Goal: Task Accomplishment & Management: Manage account settings

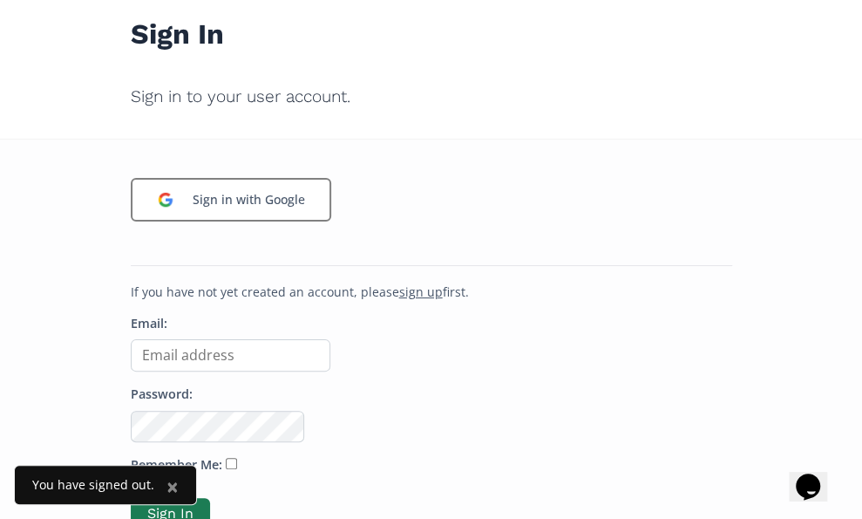
scroll to position [87, 0]
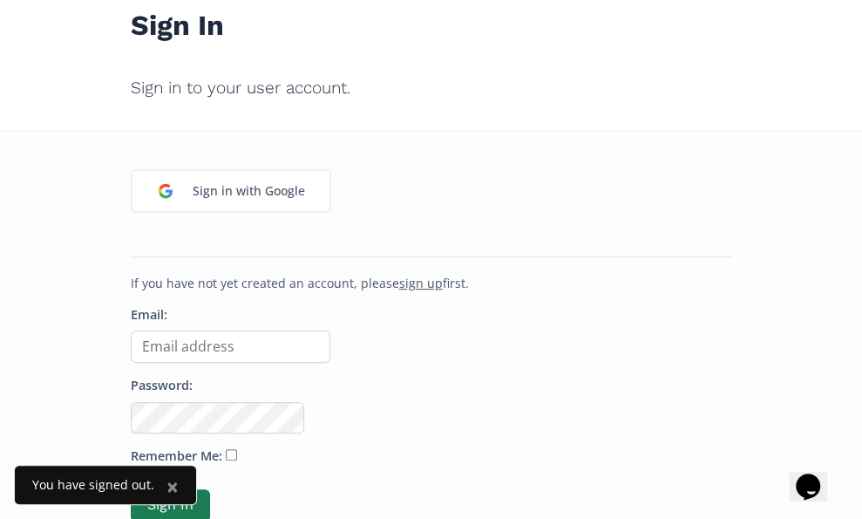
type input "[PERSON_NAME][EMAIL_ADDRESS][DOMAIN_NAME]"
click at [169, 500] on button "Sign In" at bounding box center [170, 505] width 79 height 32
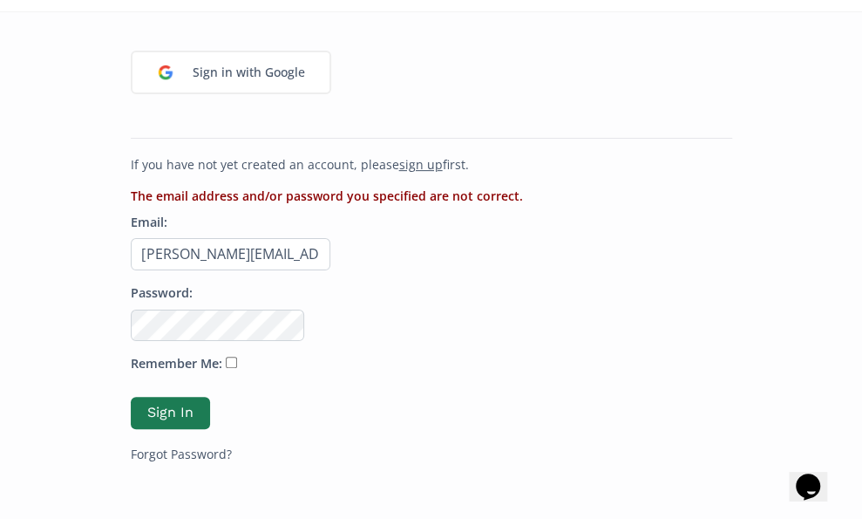
scroll to position [258, 0]
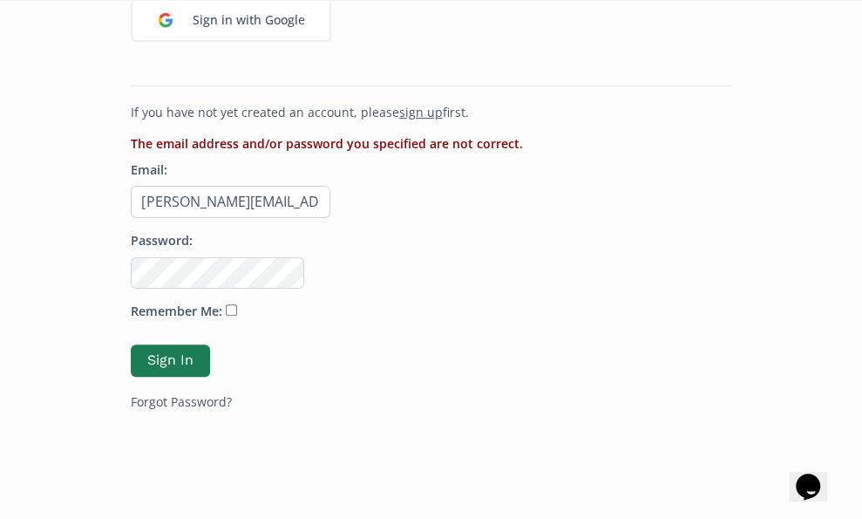
click at [384, 232] on p "Password:" at bounding box center [432, 260] width 602 height 57
click at [185, 347] on button "Sign In" at bounding box center [170, 360] width 85 height 37
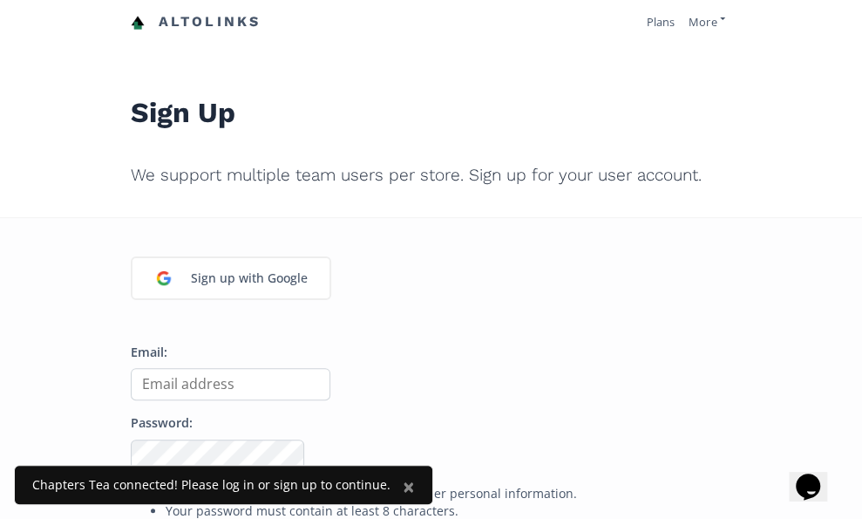
click at [231, 384] on input "Email:" at bounding box center [231, 384] width 200 height 32
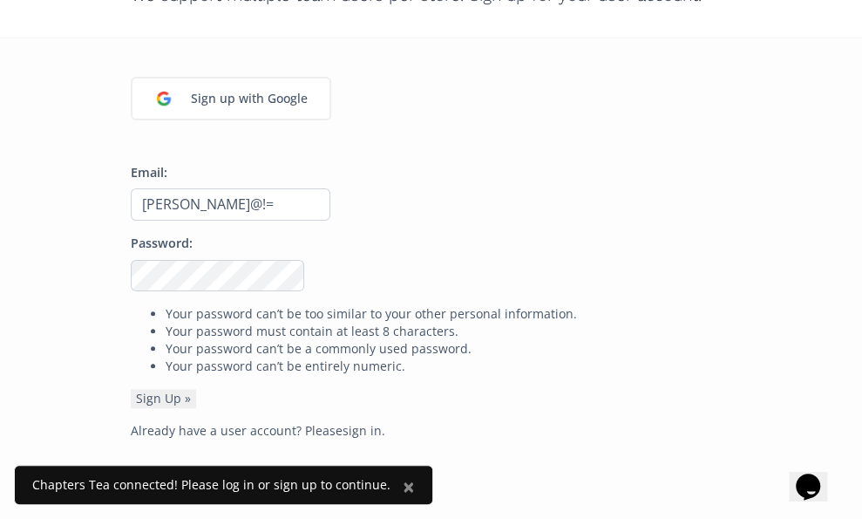
scroll to position [202, 0]
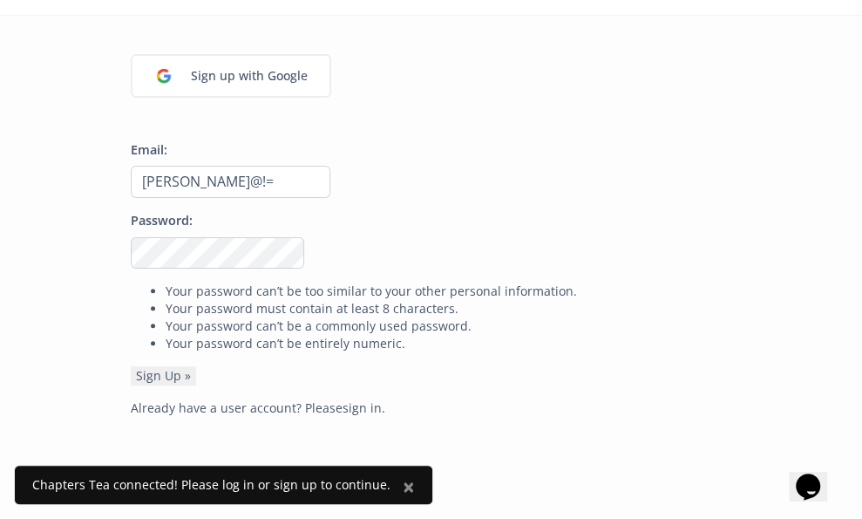
click at [270, 166] on input "Valerie@!=" at bounding box center [231, 182] width 200 height 32
click at [336, 152] on p "Email: valerie@" at bounding box center [432, 169] width 602 height 57
click at [275, 170] on input "valerie@" at bounding box center [231, 182] width 200 height 32
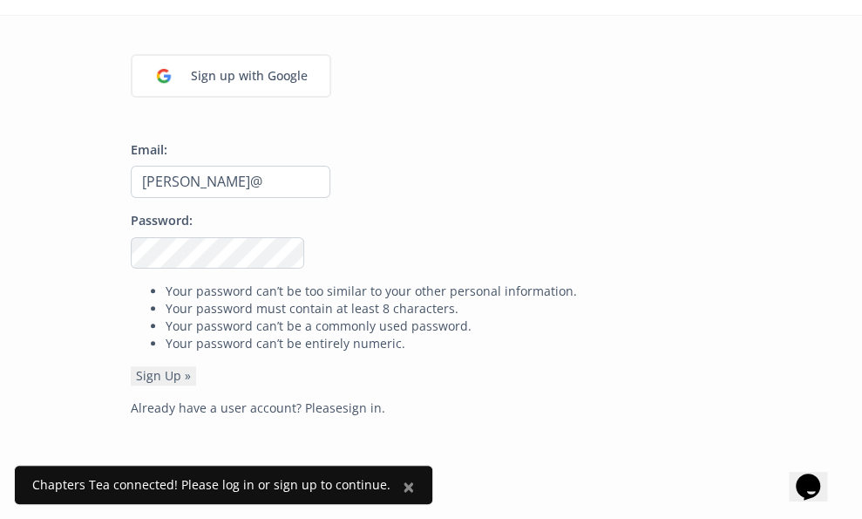
click at [261, 175] on input "valerie@" at bounding box center [231, 182] width 200 height 32
type input "valerie@drinkchapters.com"
click at [468, 207] on form "Email: valerie@drinkchapters.com Password: Your password can’t be too similar t…" at bounding box center [432, 263] width 602 height 245
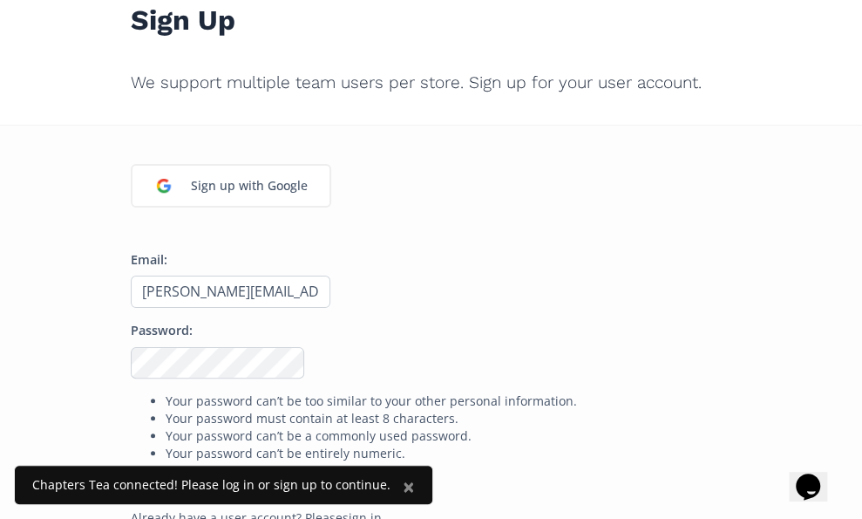
scroll to position [113, 0]
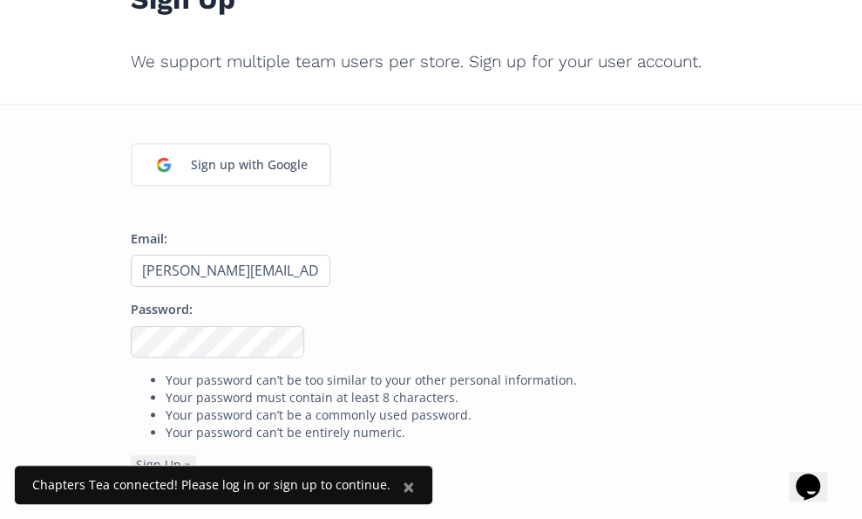
click at [459, 290] on form "Email: valerie@drinkchapters.com Password: Your password can’t be too similar t…" at bounding box center [432, 352] width 602 height 245
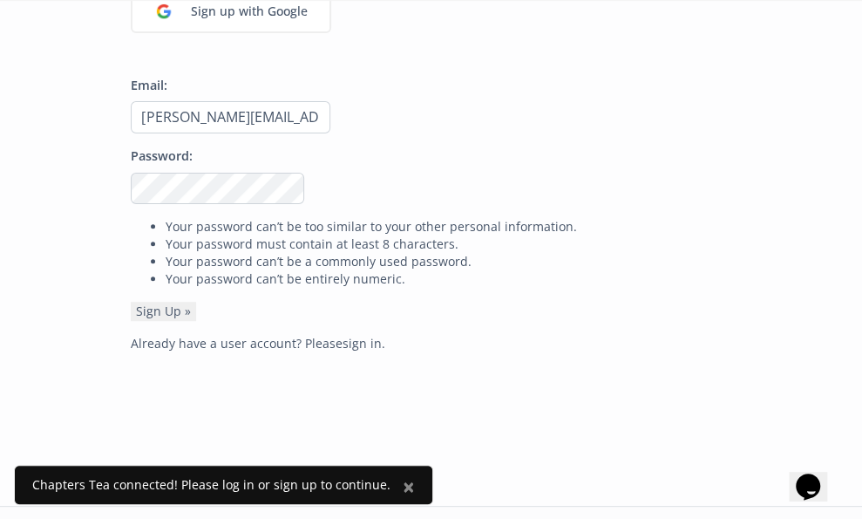
scroll to position [279, 0]
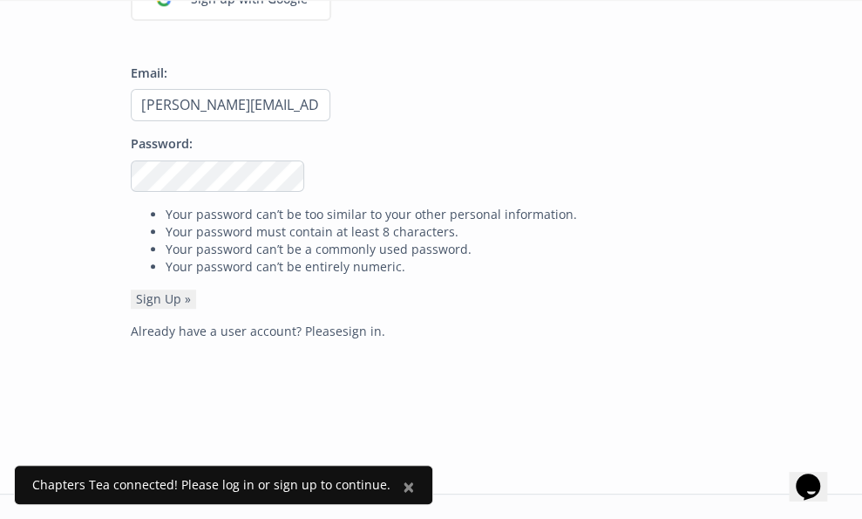
click at [169, 296] on button "Sign Up »" at bounding box center [163, 298] width 65 height 19
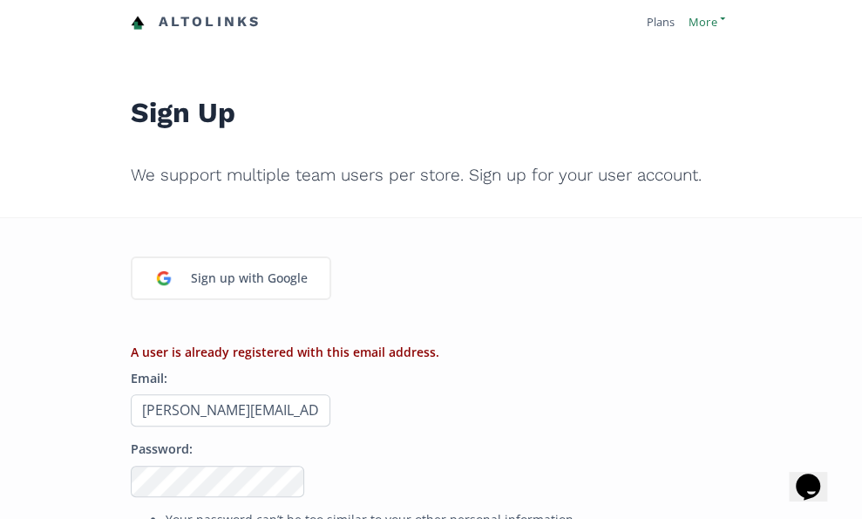
click at [717, 19] on link "More" at bounding box center [707, 22] width 36 height 16
click at [654, 56] on link "Connect Another Store" at bounding box center [650, 61] width 147 height 30
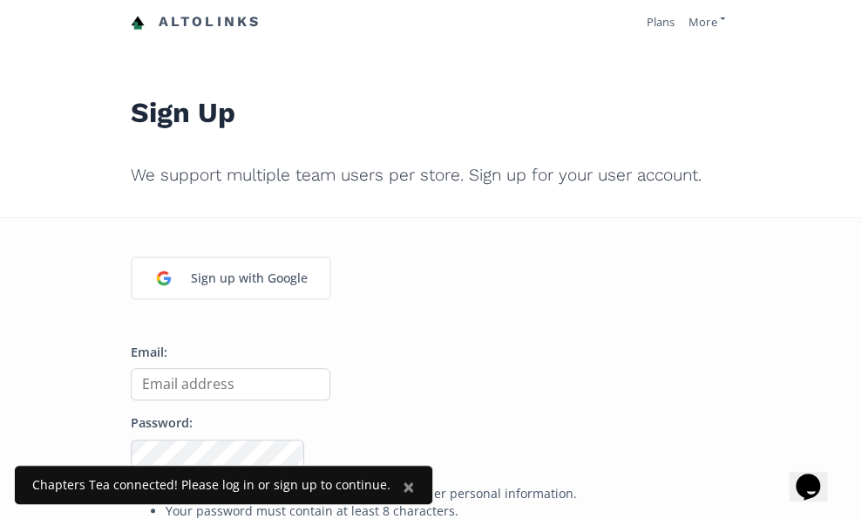
click at [247, 395] on input "Email:" at bounding box center [231, 384] width 200 height 32
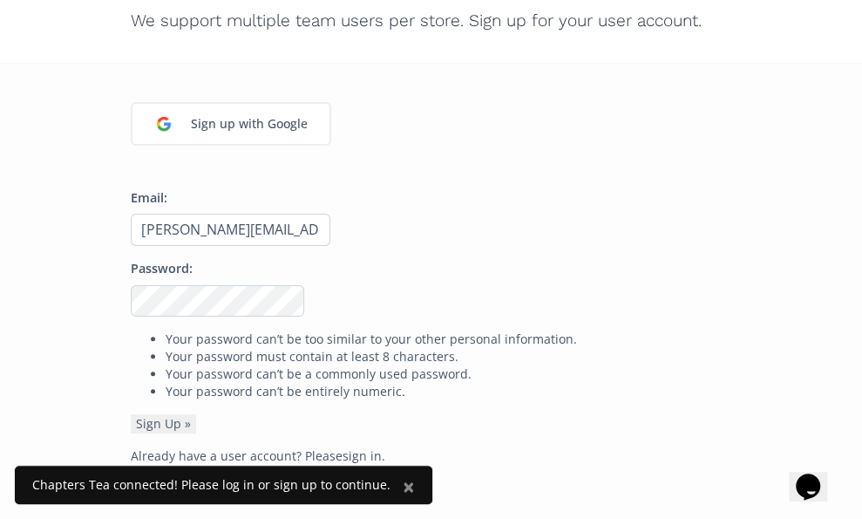
type input "[PERSON_NAME][EMAIL_ADDRESS][DOMAIN_NAME]"
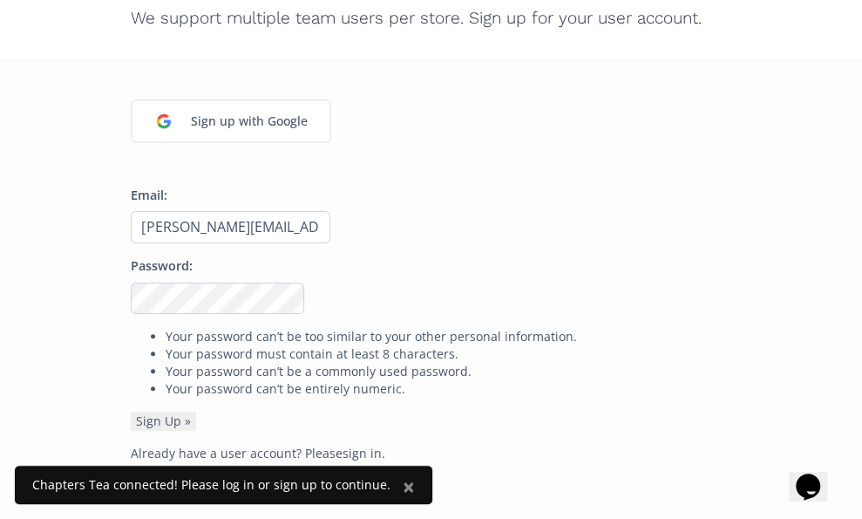
scroll to position [158, 0]
click at [161, 418] on button "Sign Up »" at bounding box center [163, 420] width 65 height 19
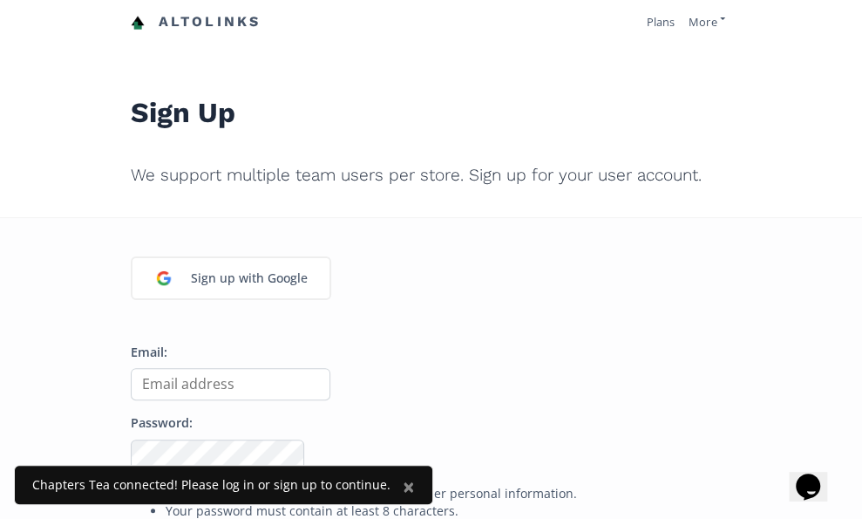
click at [175, 379] on input "Email:" at bounding box center [231, 384] width 200 height 32
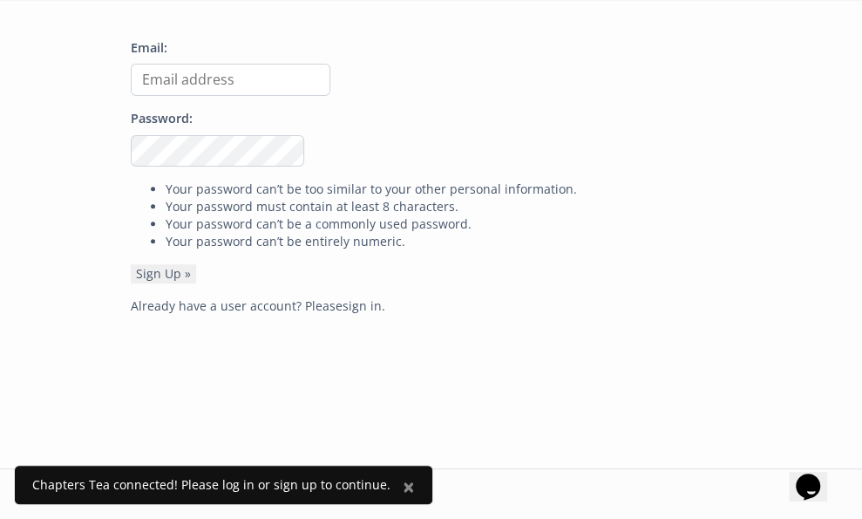
scroll to position [314, 0]
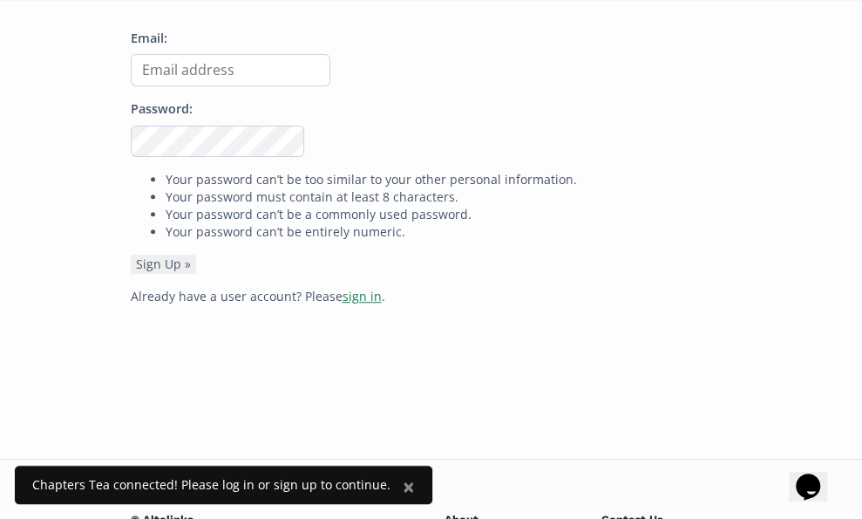
click at [362, 294] on link "sign in" at bounding box center [362, 296] width 39 height 17
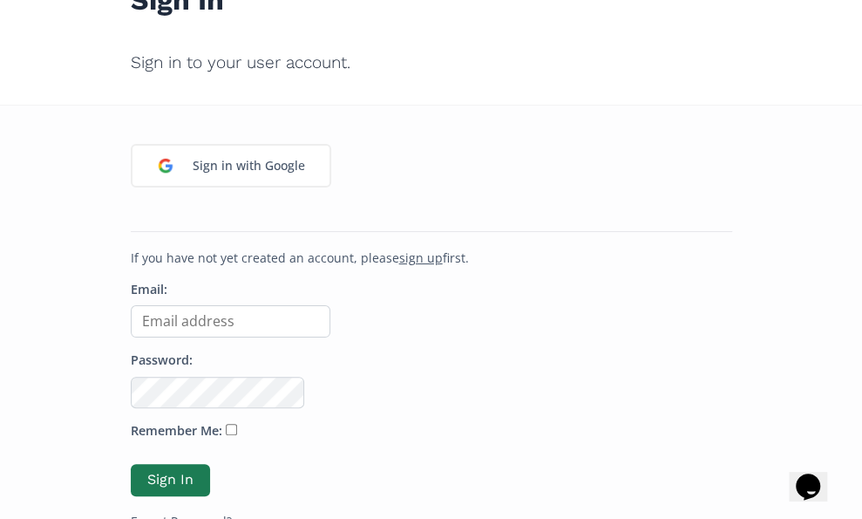
scroll to position [124, 0]
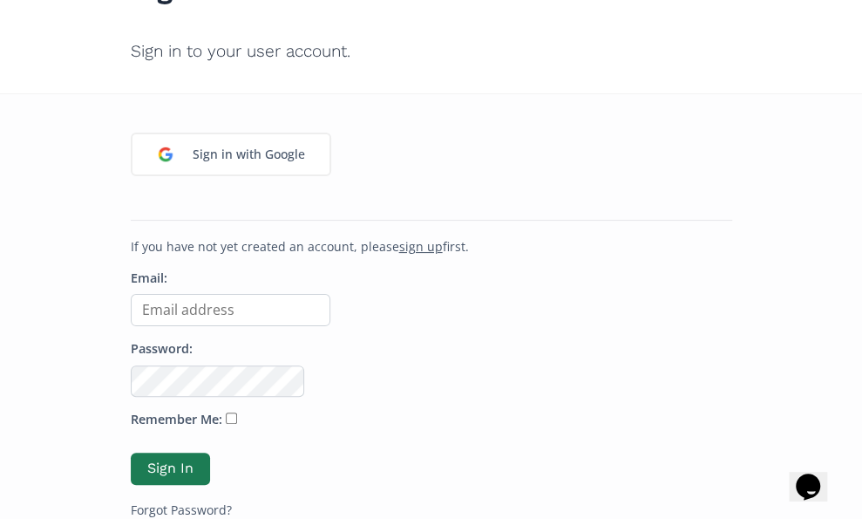
type input "[PERSON_NAME][EMAIL_ADDRESS][DOMAIN_NAME]"
click at [192, 463] on button "Sign In" at bounding box center [170, 468] width 85 height 37
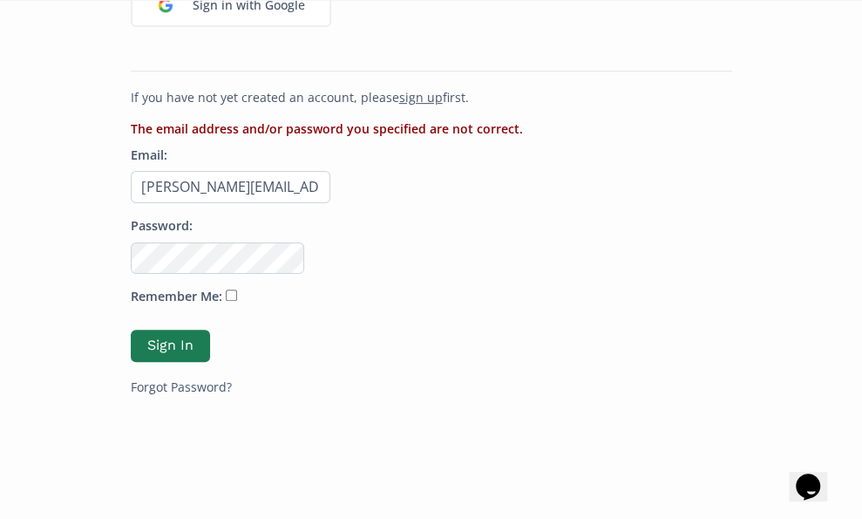
scroll to position [269, 0]
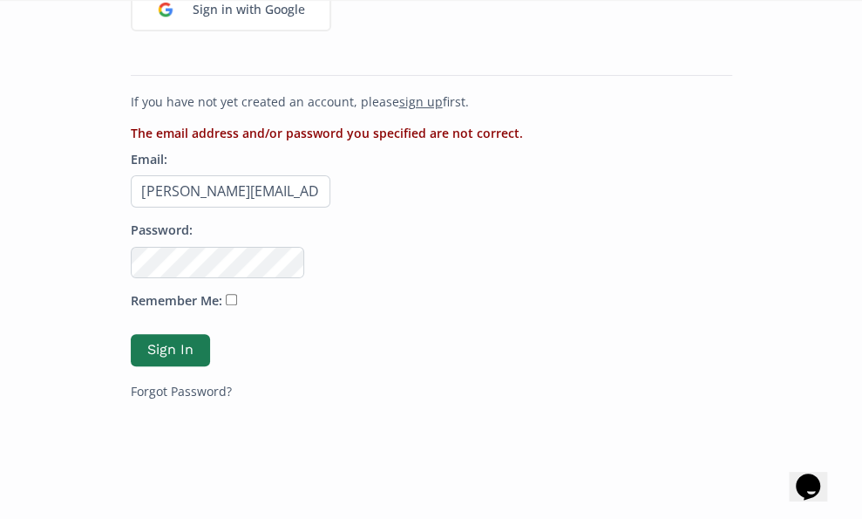
click at [429, 301] on p "Remember Me:" at bounding box center [432, 304] width 602 height 25
click at [216, 187] on input "[PERSON_NAME][EMAIL_ADDRESS][DOMAIN_NAME]" at bounding box center [231, 191] width 200 height 32
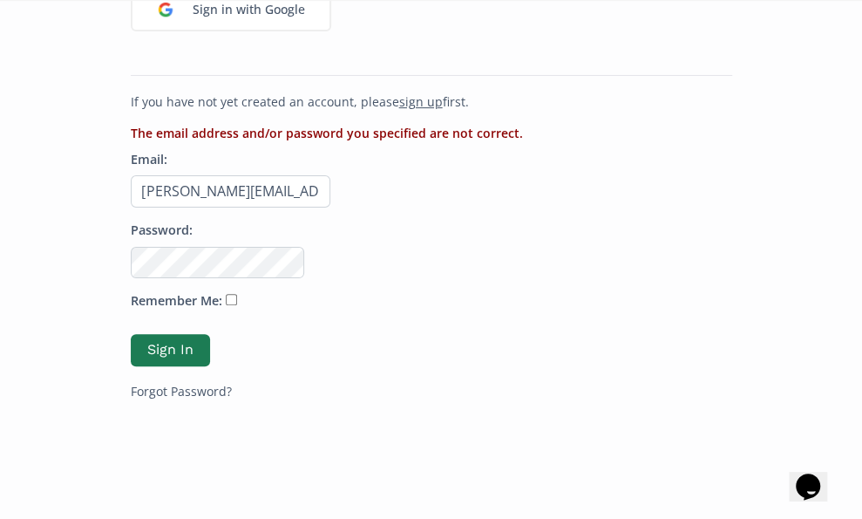
click at [216, 187] on input "[PERSON_NAME][EMAIL_ADDRESS][DOMAIN_NAME]" at bounding box center [231, 191] width 200 height 32
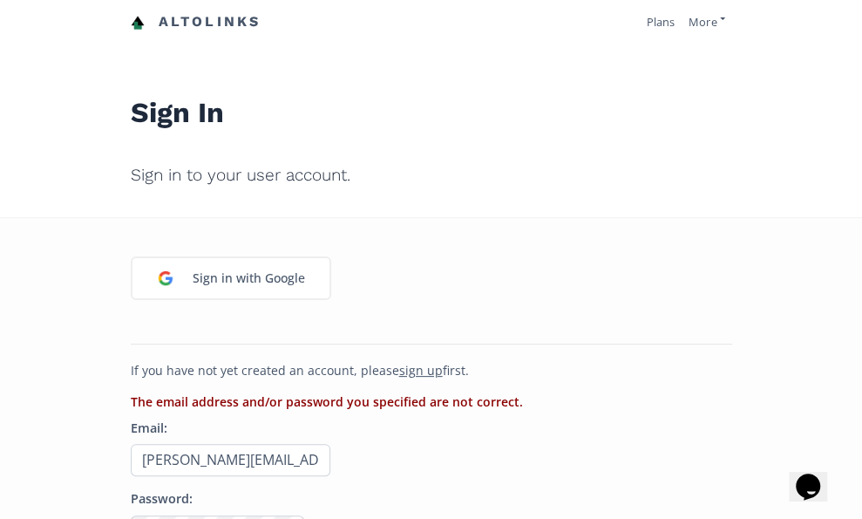
scroll to position [0, 0]
click at [697, 24] on link "More" at bounding box center [707, 22] width 36 height 16
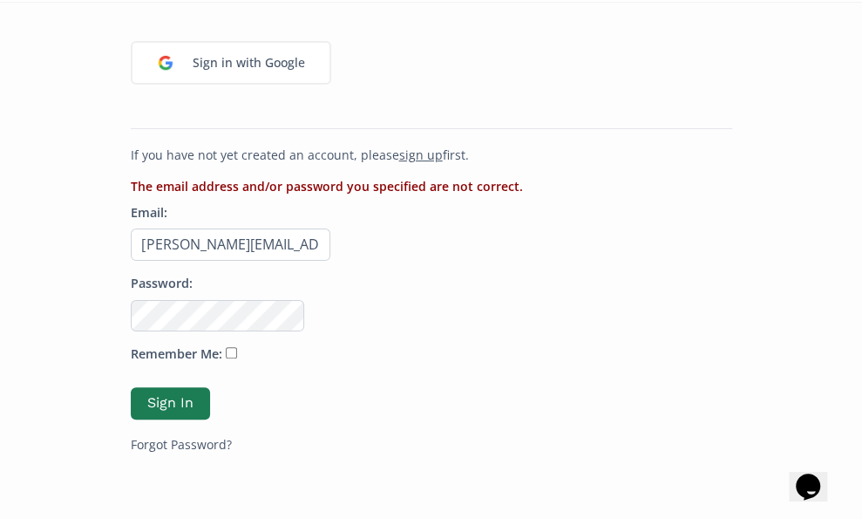
scroll to position [258, 0]
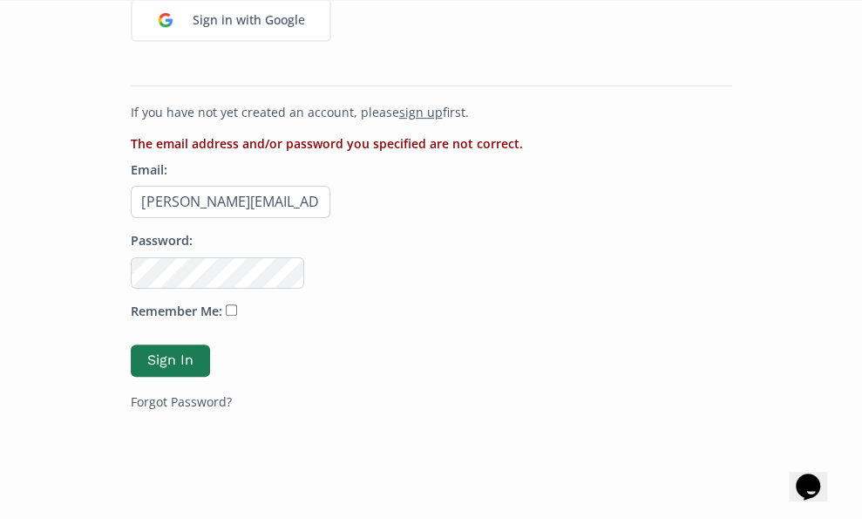
click at [244, 199] on input "[PERSON_NAME][EMAIL_ADDRESS][DOMAIN_NAME]" at bounding box center [231, 202] width 200 height 32
click at [352, 320] on p "Remember Me:" at bounding box center [432, 315] width 602 height 25
click at [169, 355] on button "Sign In" at bounding box center [170, 360] width 79 height 32
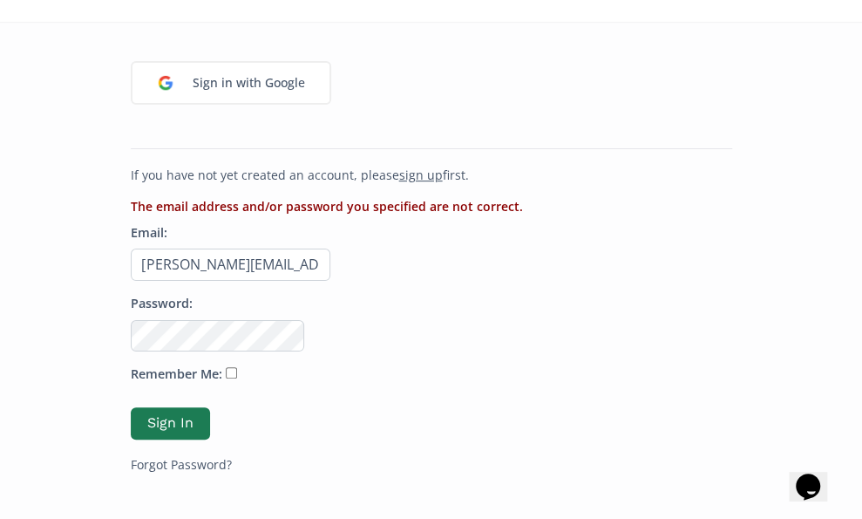
scroll to position [198, 0]
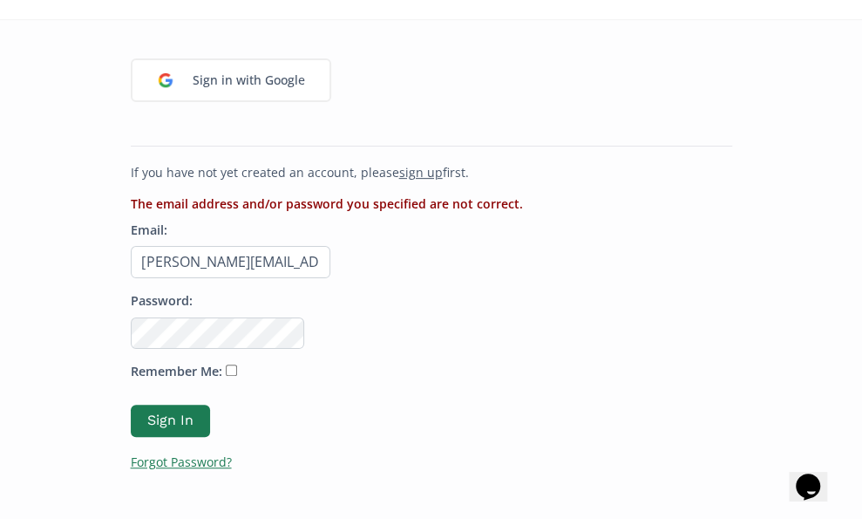
click at [201, 459] on link "Forgot Password?" at bounding box center [181, 461] width 101 height 17
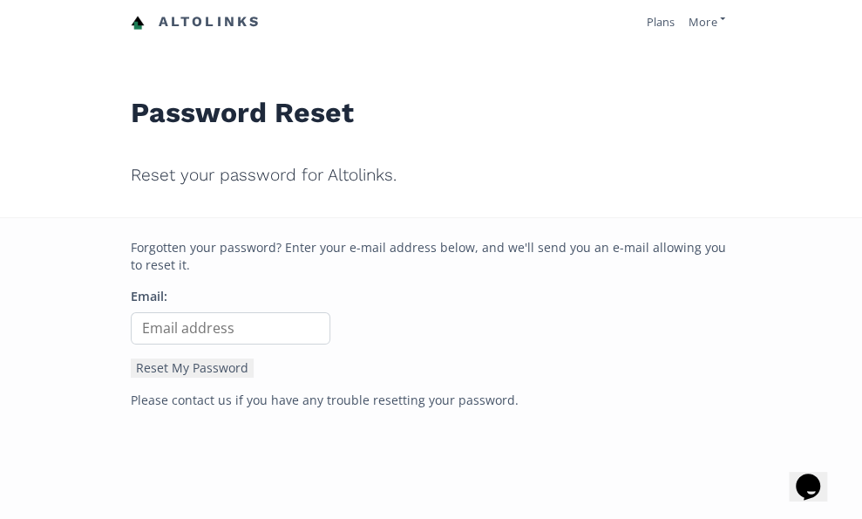
click at [255, 325] on input "Email:" at bounding box center [231, 328] width 200 height 32
type input "[PERSON_NAME][EMAIL_ADDRESS][DOMAIN_NAME]"
click at [420, 317] on p "Email: valerie@drinkchapters.com" at bounding box center [432, 316] width 602 height 57
click at [213, 366] on button "Reset My Password" at bounding box center [192, 367] width 123 height 19
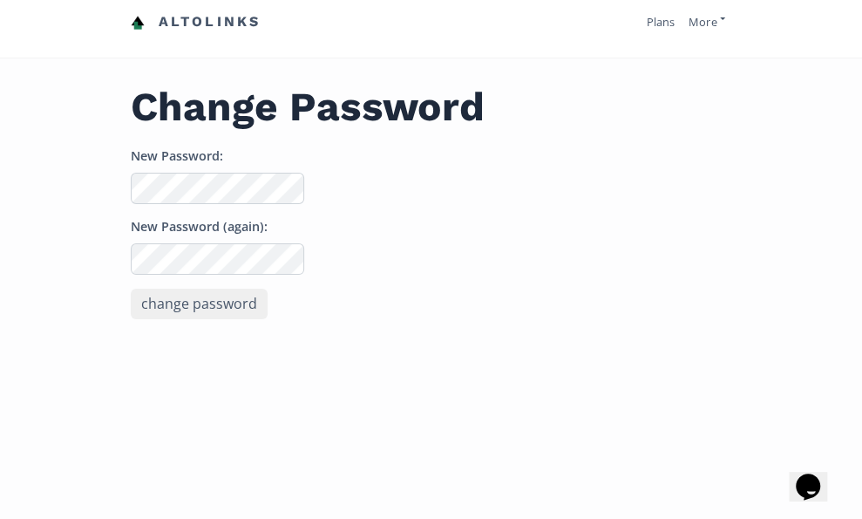
click at [242, 306] on input "change password" at bounding box center [199, 304] width 137 height 31
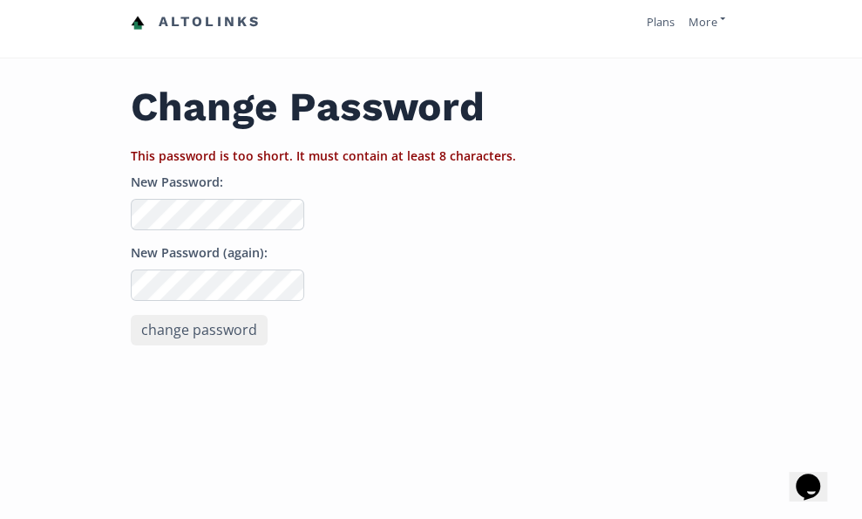
click at [232, 330] on input "change password" at bounding box center [199, 330] width 137 height 31
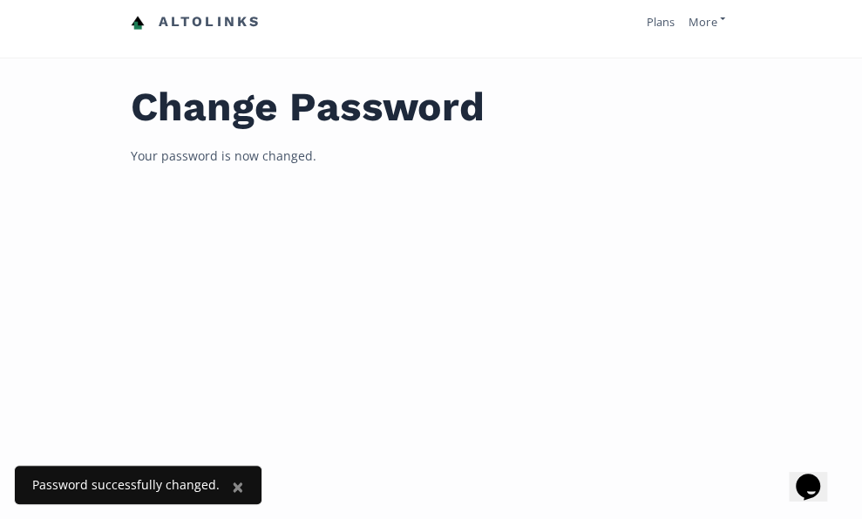
click at [218, 17] on link "Altolinks" at bounding box center [196, 22] width 131 height 29
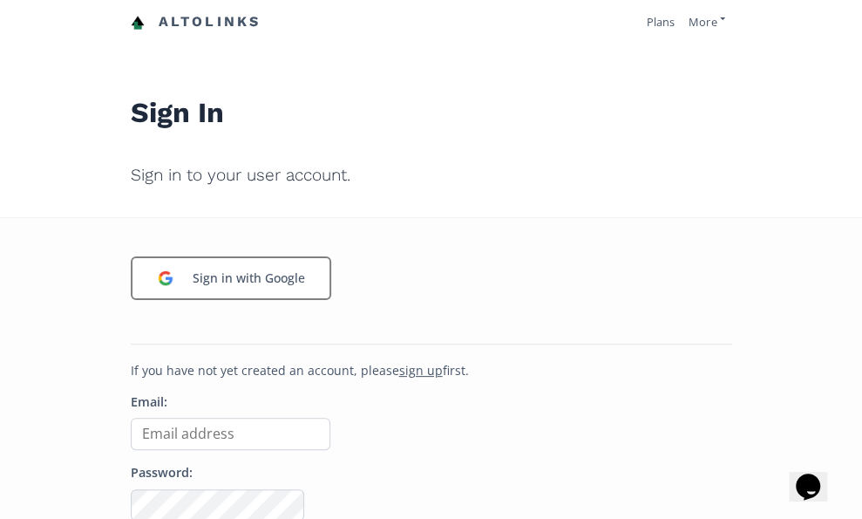
scroll to position [56, 0]
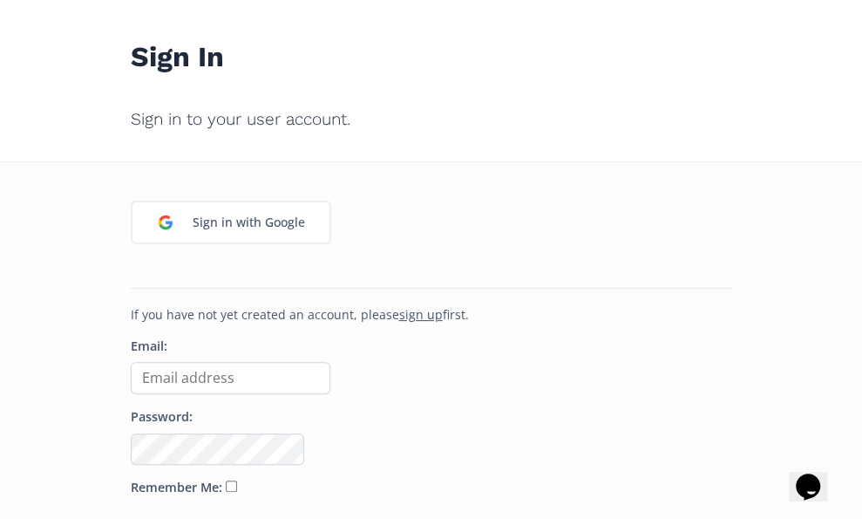
type input "[PERSON_NAME][EMAIL_ADDRESS][DOMAIN_NAME]"
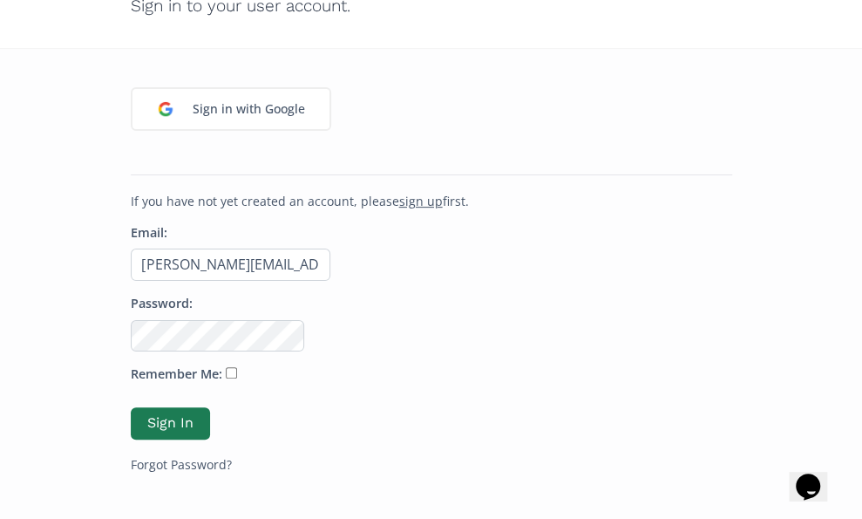
scroll to position [212, 0]
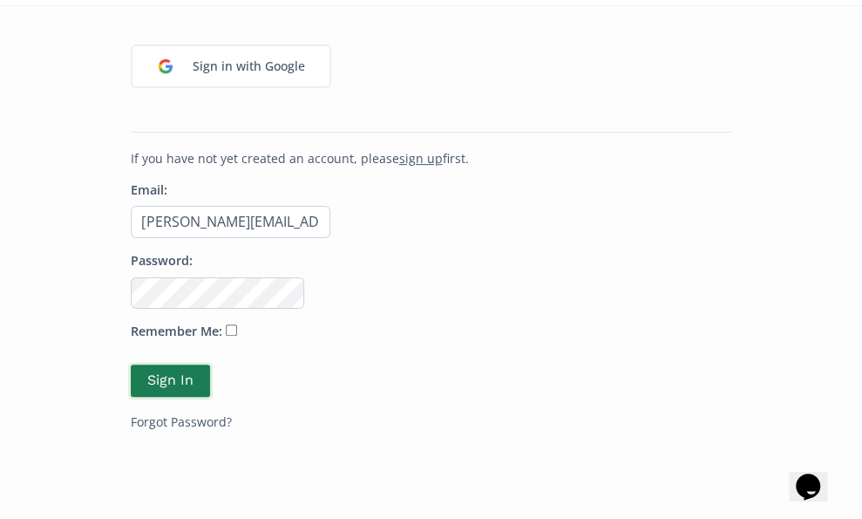
click at [189, 372] on button "Sign In" at bounding box center [170, 380] width 85 height 37
